Goal: Task Accomplishment & Management: Manage account settings

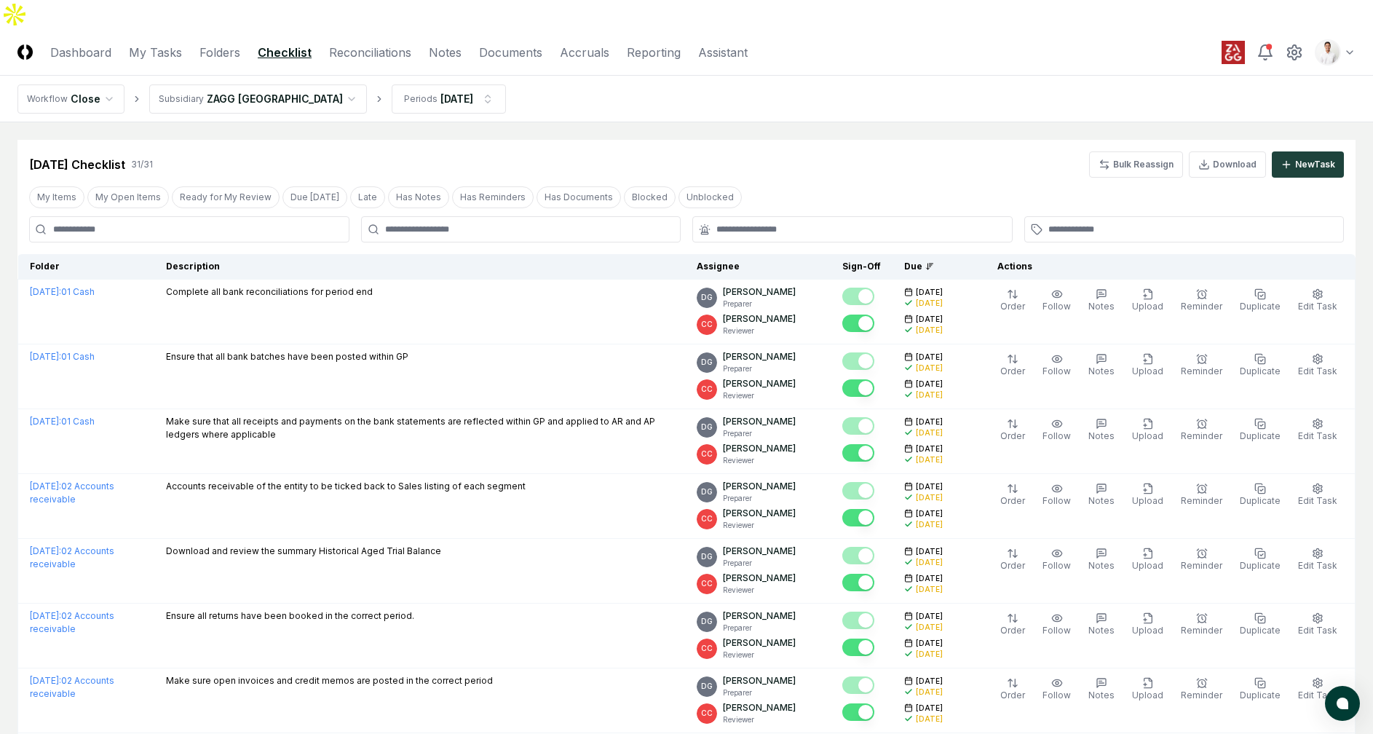
click at [925, 76] on nav "Workflow Close Subsidiary ZAGG [GEOGRAPHIC_DATA] Periods [DATE]" at bounding box center [686, 99] width 1373 height 47
click at [890, 76] on nav "Workflow Close Subsidiary ZAGG [GEOGRAPHIC_DATA] Periods [DATE]" at bounding box center [686, 99] width 1373 height 47
click at [875, 140] on div "[DATE] Checklist 31 / 31 Bulk Reassign Download New Task" at bounding box center [686, 159] width 1338 height 38
